Goal: Task Accomplishment & Management: Complete application form

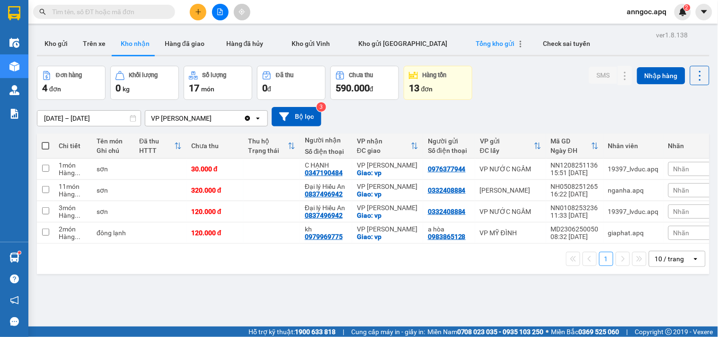
click at [476, 44] on span "Tổng kho gửi" at bounding box center [495, 44] width 39 height 8
type input "[DATE] – [DATE]"
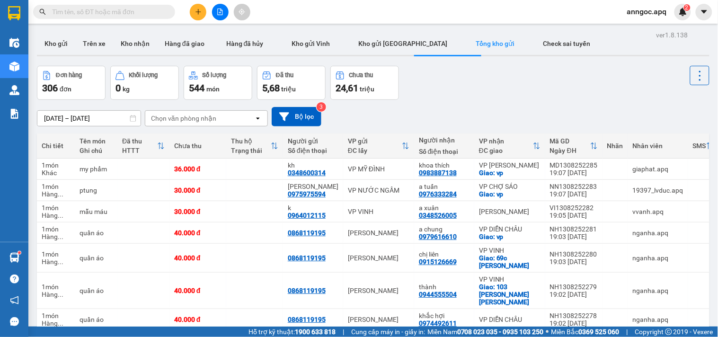
click at [151, 7] on input "text" at bounding box center [108, 12] width 112 height 10
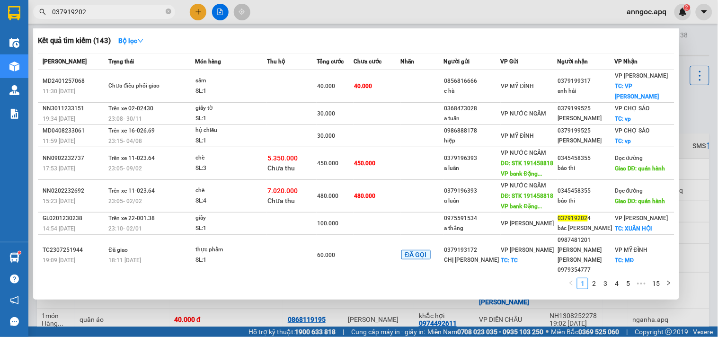
type input "037919202"
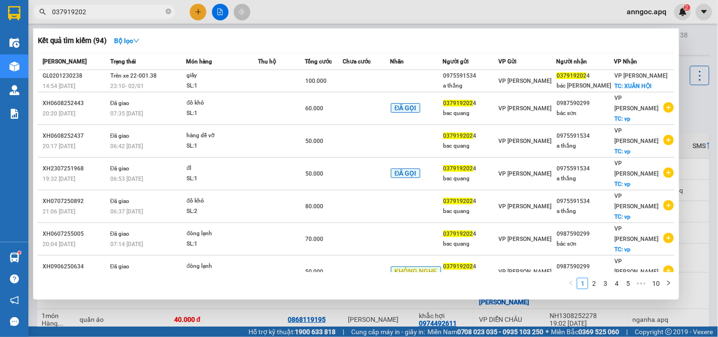
click at [199, 11] on div at bounding box center [359, 168] width 718 height 337
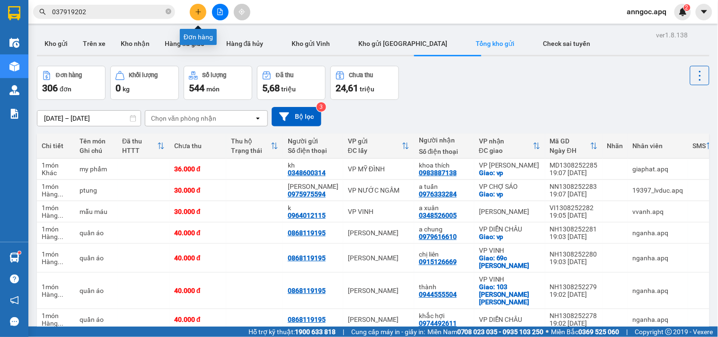
click at [199, 11] on icon "plus" at bounding box center [198, 12] width 7 height 7
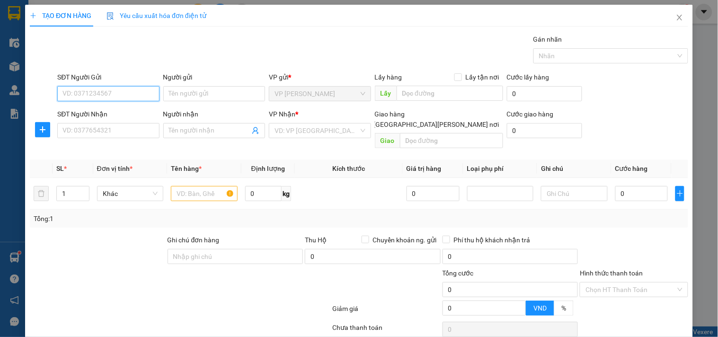
click at [120, 88] on input "SĐT Người Gửi" at bounding box center [108, 93] width 102 height 15
type input "0379192024"
click at [76, 116] on div "0379192024 - [PERSON_NAME]" at bounding box center [108, 112] width 93 height 10
type input "bac quang"
type input "0379192024"
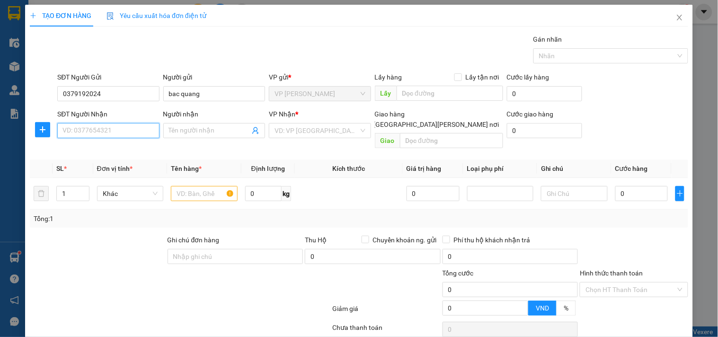
click at [90, 130] on input "SĐT Người Nhận" at bounding box center [108, 130] width 102 height 15
click at [82, 166] on div "0975591534 - a thắng" at bounding box center [115, 164] width 106 height 10
type input "0975591534"
type input "a thắng"
checkbox input "true"
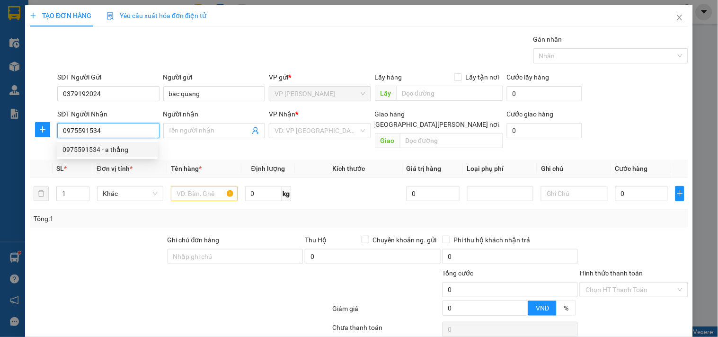
type input "vp"
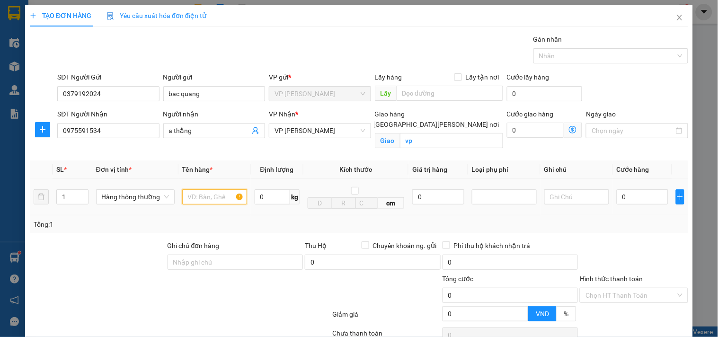
click at [204, 202] on input "text" at bounding box center [214, 196] width 65 height 15
type input "h"
type input "d"
type input "s"
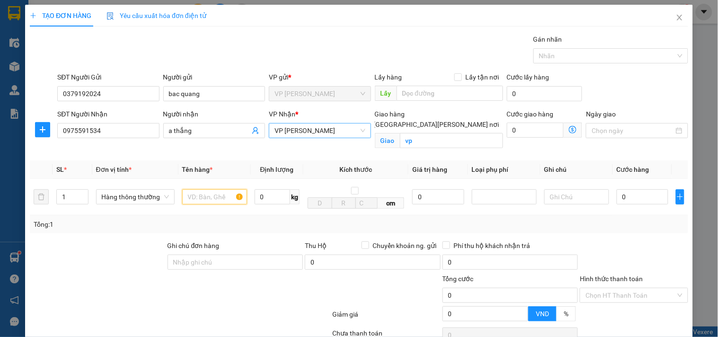
type input "d"
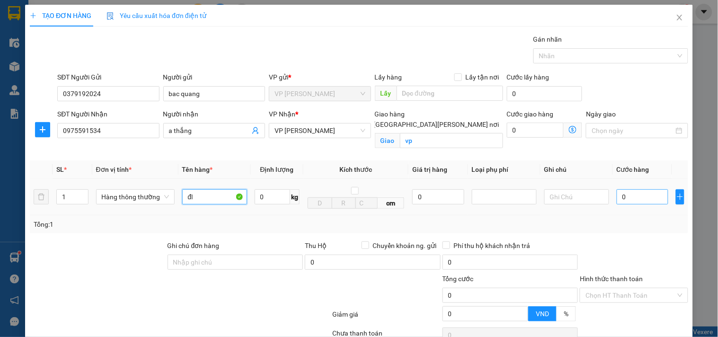
type input "đl"
click at [616, 197] on input "0" at bounding box center [642, 196] width 52 height 15
type input "4"
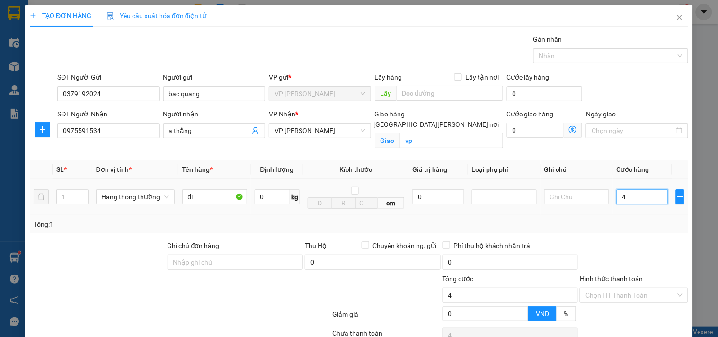
type input "40"
type input "400"
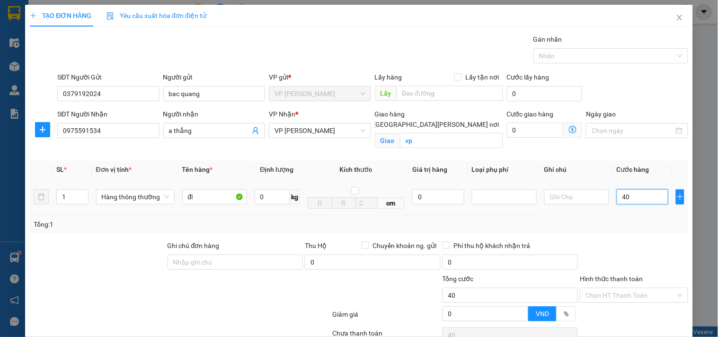
type input "400"
type input "4.000"
type input "40.000"
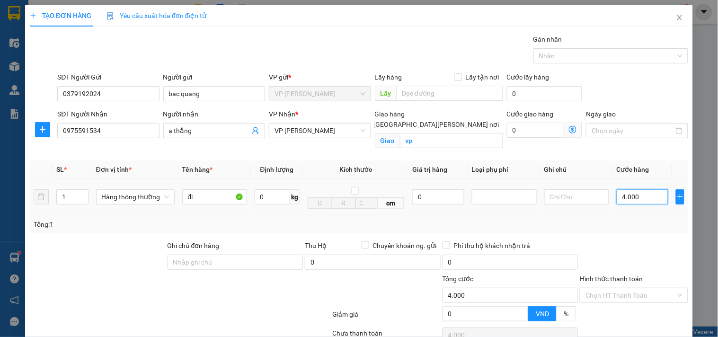
type input "40.000"
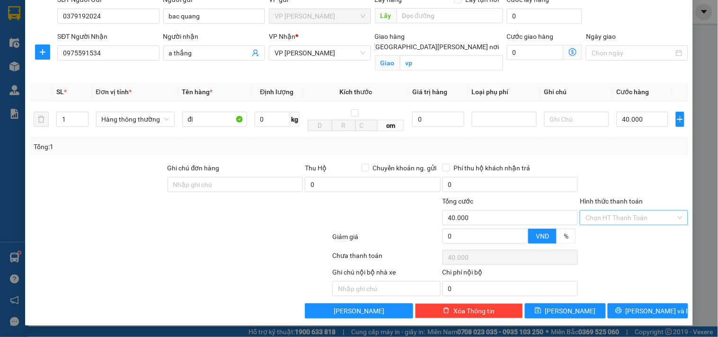
click at [613, 221] on input "Hình thức thanh toán" at bounding box center [630, 218] width 90 height 14
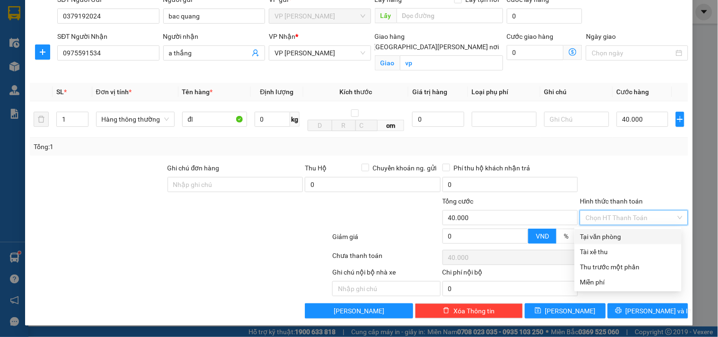
click at [607, 237] on div "Tại văn phòng" at bounding box center [628, 236] width 96 height 10
type input "0"
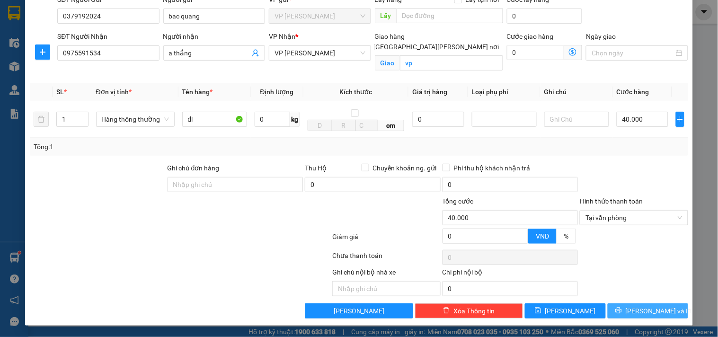
click at [644, 315] on span "[PERSON_NAME] và In" at bounding box center [658, 311] width 66 height 10
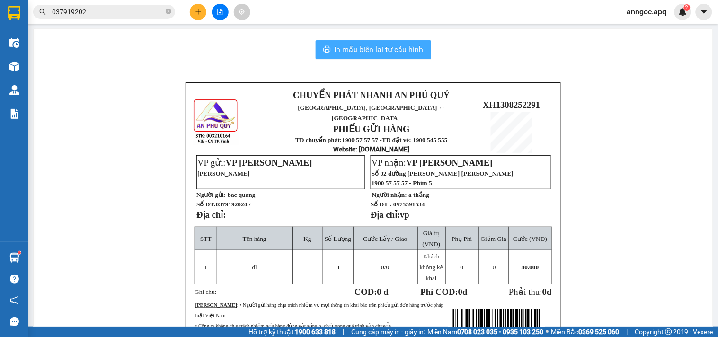
click at [374, 46] on span "In mẫu biên lai tự cấu hình" at bounding box center [378, 50] width 89 height 12
